Goal: Task Accomplishment & Management: Complete application form

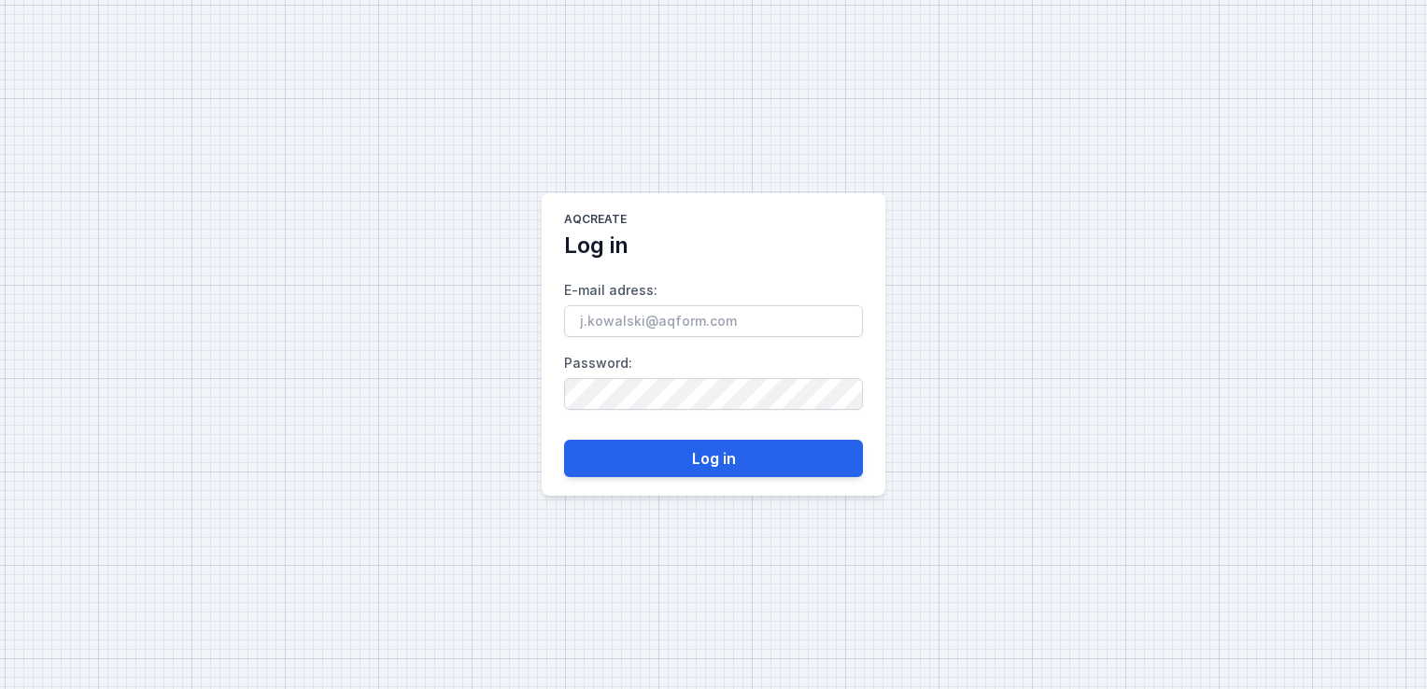
click at [746, 331] on input "E-mail adress :" at bounding box center [713, 321] width 299 height 32
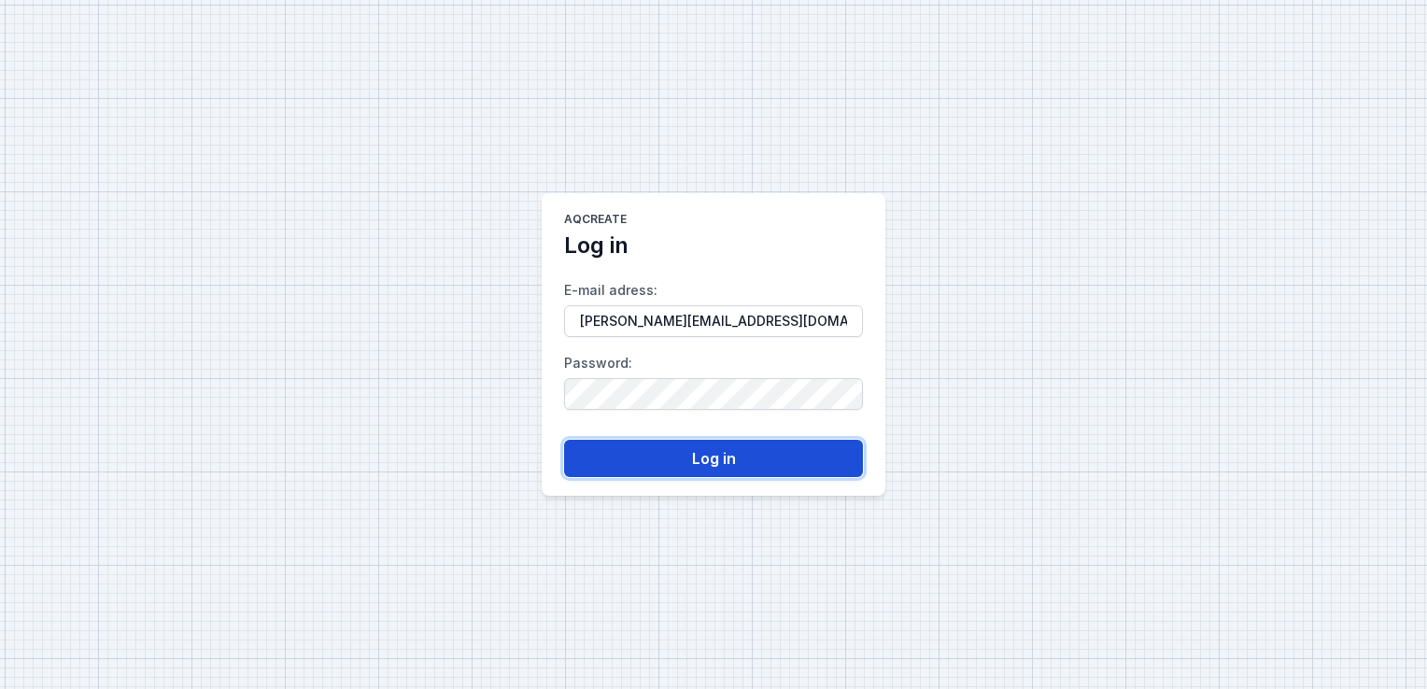
click at [616, 461] on button "Log in" at bounding box center [713, 458] width 299 height 37
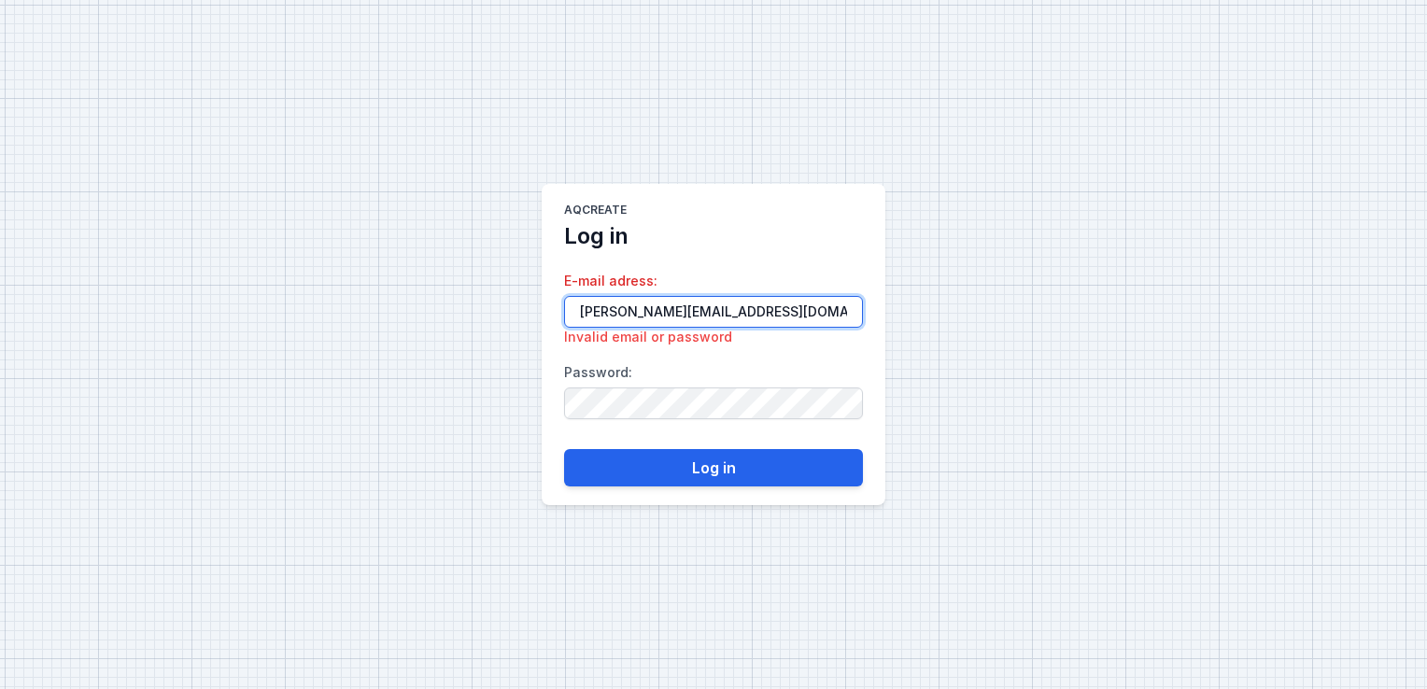
click at [586, 309] on input "[PERSON_NAME][EMAIL_ADDRESS][DOMAIN_NAME]" at bounding box center [713, 312] width 299 height 32
click at [623, 308] on input "[EMAIL_ADDRESS][DOMAIN_NAME]" at bounding box center [713, 312] width 299 height 32
type input "[EMAIL_ADDRESS][DOMAIN_NAME]"
click at [564, 449] on button "Log in" at bounding box center [713, 467] width 299 height 37
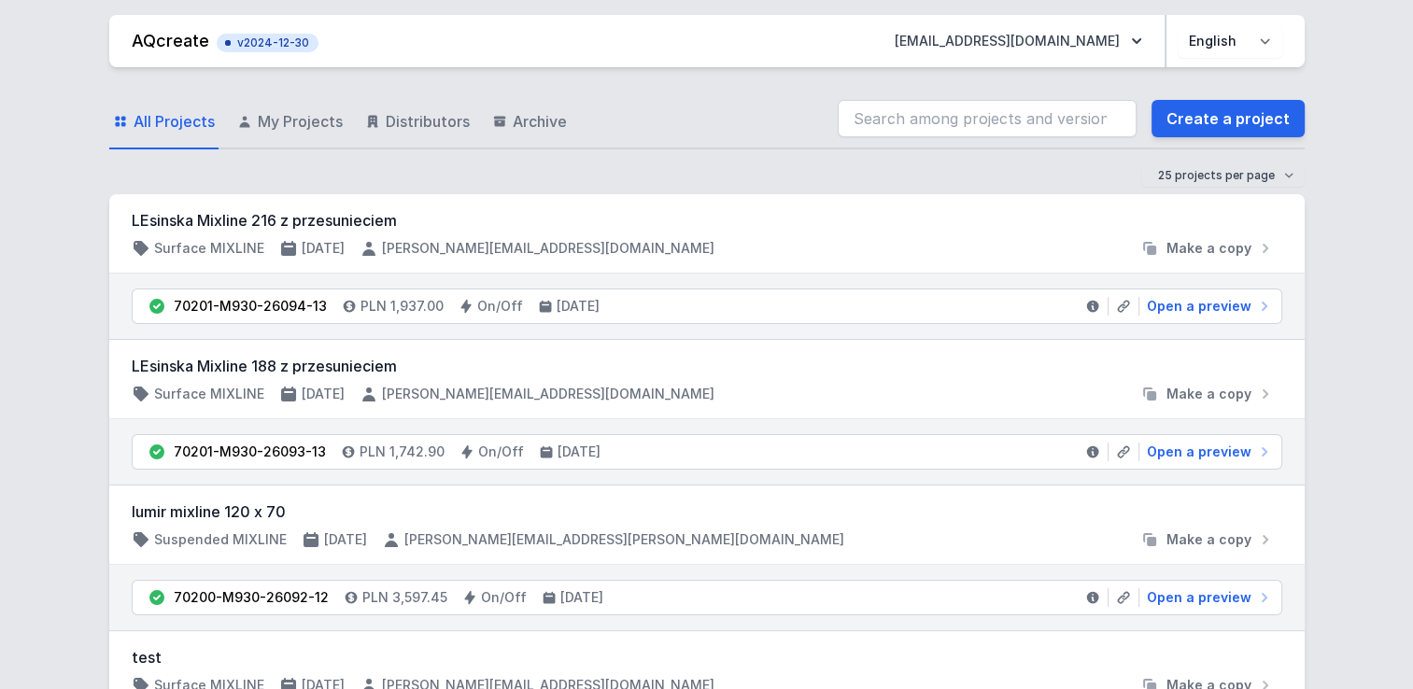
click at [714, 148] on div "All Projects My Projects Distributors Archive Create a project" at bounding box center [706, 120] width 1195 height 60
click at [270, 129] on span "My Projects" at bounding box center [300, 121] width 85 height 22
click at [273, 120] on span "My Projects" at bounding box center [300, 121] width 85 height 22
click at [1185, 122] on link "Create a project" at bounding box center [1227, 118] width 153 height 37
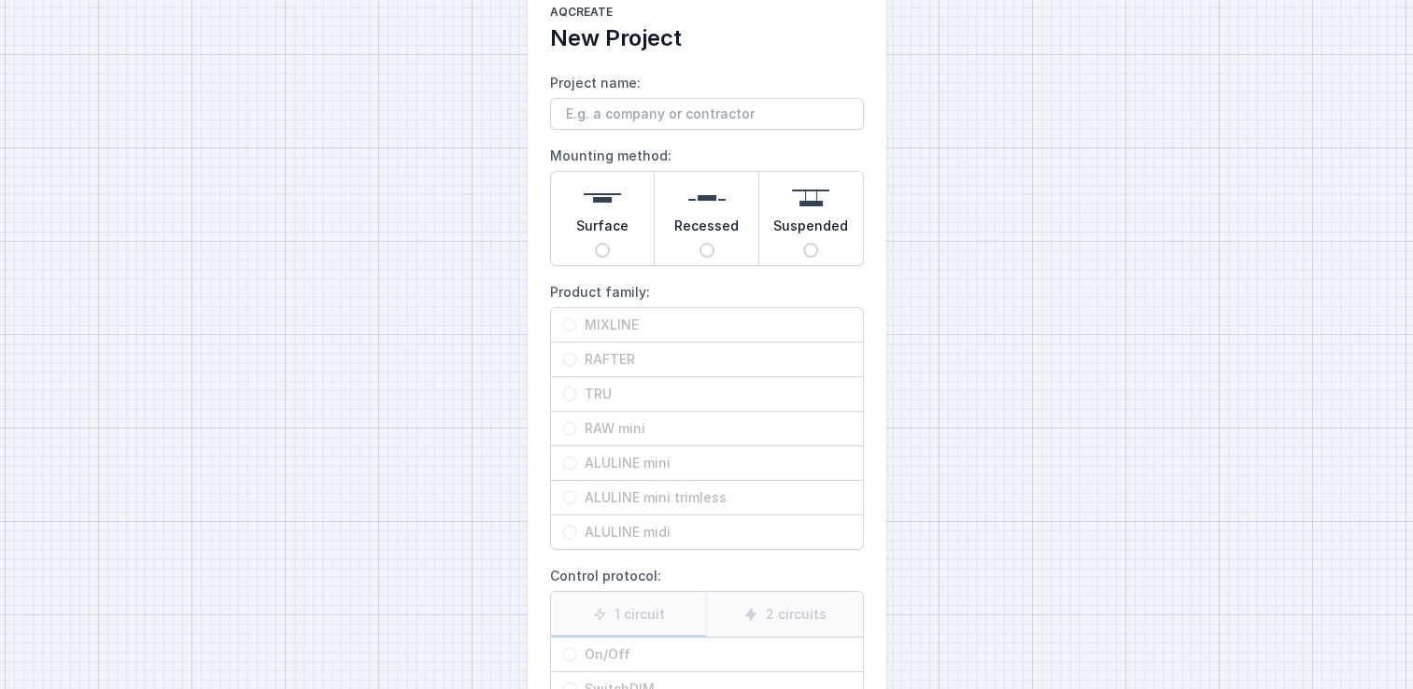
scroll to position [45, 0]
click at [808, 248] on input "Suspended" at bounding box center [810, 249] width 15 height 15
radio input "true"
click at [808, 248] on input "Suspended" at bounding box center [810, 249] width 15 height 15
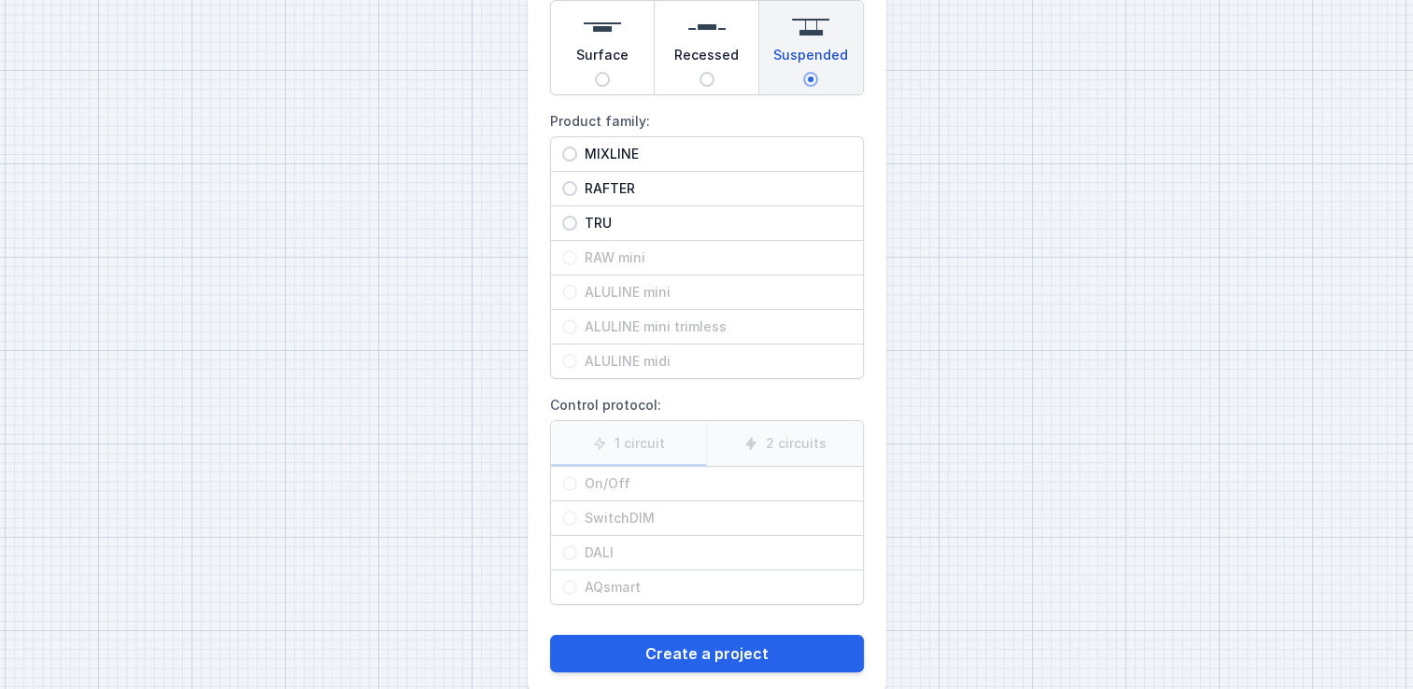
scroll to position [0, 0]
